Goal: Complete application form

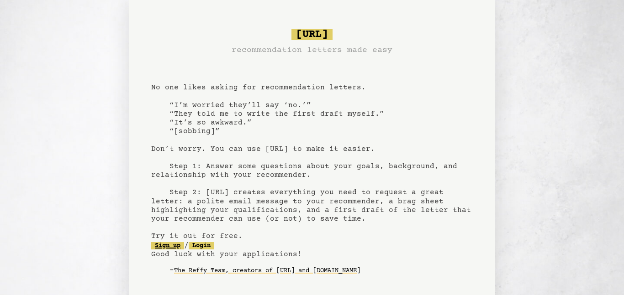
click at [169, 245] on link "Sign up" at bounding box center [167, 245] width 33 height 7
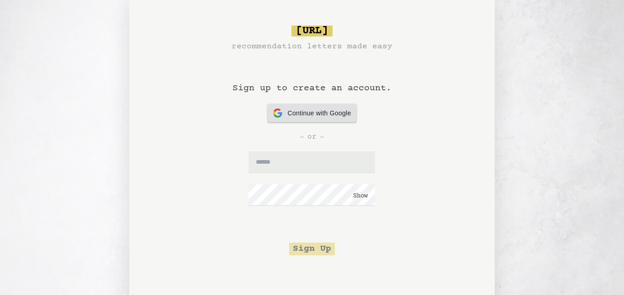
click at [288, 117] on span "Continue with Google" at bounding box center [319, 114] width 63 height 10
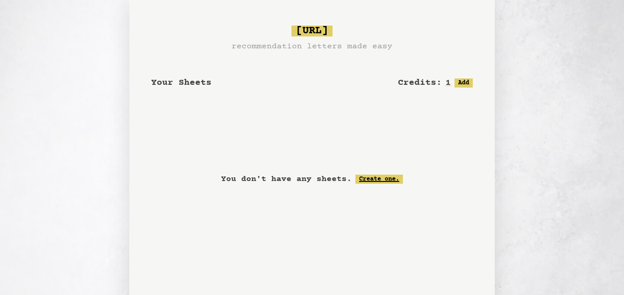
click at [379, 177] on link "Create one." at bounding box center [378, 179] width 47 height 9
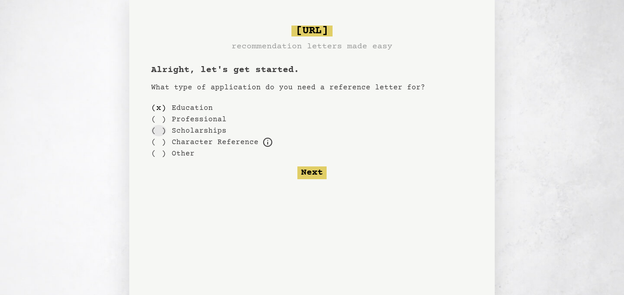
click at [152, 133] on div "( )" at bounding box center [158, 130] width 15 height 11
click at [158, 110] on div "( )" at bounding box center [158, 107] width 15 height 11
click at [308, 172] on button "Next" at bounding box center [311, 173] width 29 height 13
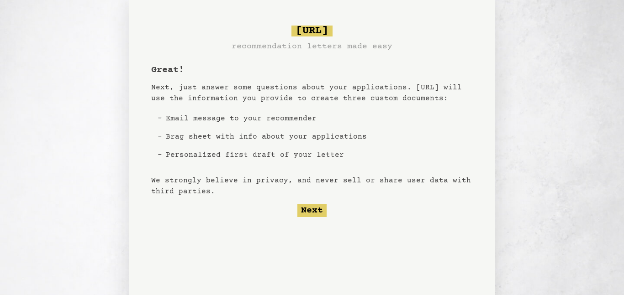
click at [236, 139] on li "Brag sheet with info about your applications" at bounding box center [266, 137] width 208 height 18
click at [164, 136] on li "Brag sheet with info about your applications" at bounding box center [266, 137] width 208 height 18
click at [162, 136] on li "Brag sheet with info about your applications" at bounding box center [266, 137] width 208 height 18
click at [321, 210] on button "Next" at bounding box center [311, 211] width 29 height 13
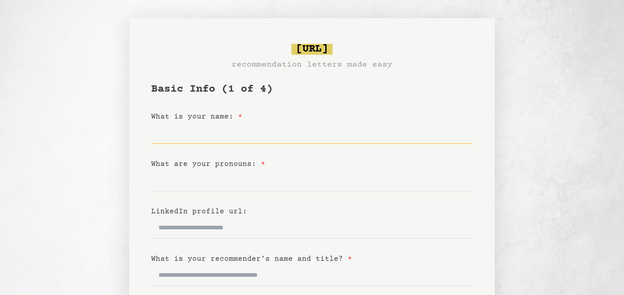
click at [231, 137] on input "What is your name: *" at bounding box center [311, 133] width 321 height 22
type input "**********"
click at [218, 178] on input "What are your pronouns: *" at bounding box center [311, 181] width 321 height 22
click at [221, 184] on input "What are your pronouns: *" at bounding box center [311, 181] width 321 height 22
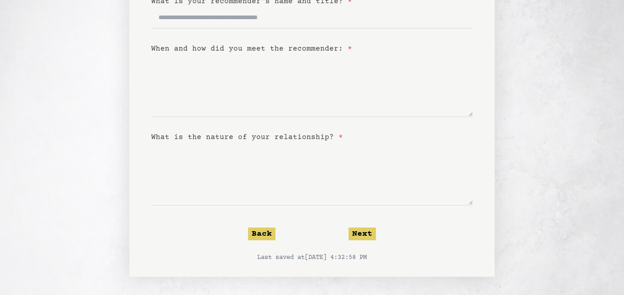
scroll to position [252, 0]
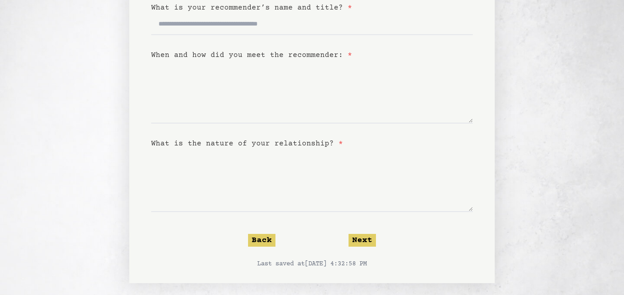
type input "*******"
click at [373, 248] on form "**********" at bounding box center [311, 50] width 321 height 438
click at [368, 246] on button "Next" at bounding box center [361, 240] width 27 height 13
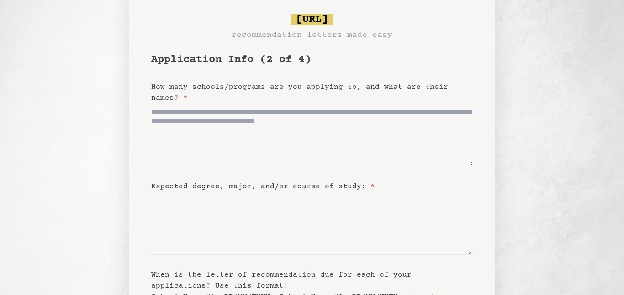
scroll to position [29, 0]
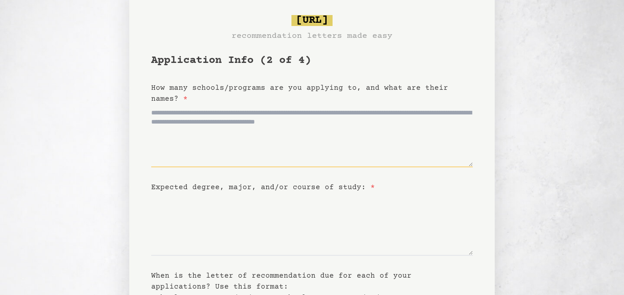
click at [219, 158] on textarea "How many schools/programs are you applying to, and what are their names? *" at bounding box center [311, 136] width 321 height 63
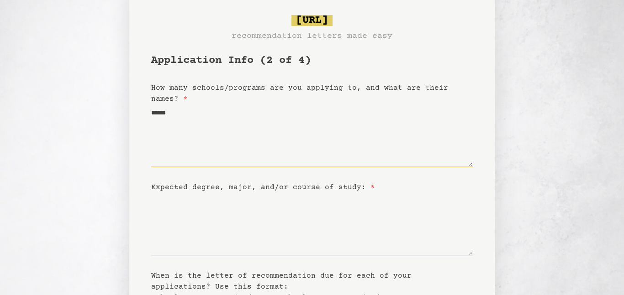
type textarea "*******"
